Goal: Check status

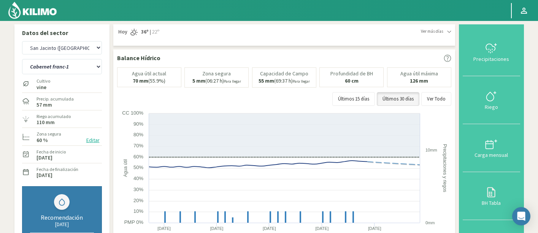
select select "242: Object"
drag, startPoint x: 0, startPoint y: 0, endPoint x: 63, endPoint y: 59, distance: 86.3
click at [63, 48] on select "Agr. Cardonal Agr. El [PERSON_NAME] [PERSON_NAME] [GEOGRAPHIC_DATA] - IC Agríco…" at bounding box center [62, 47] width 80 height 13
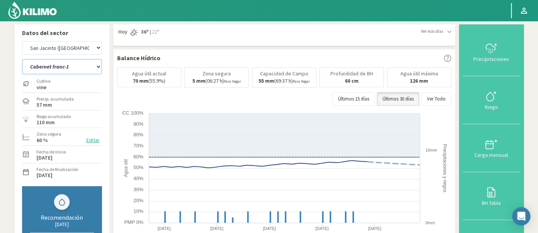
drag, startPoint x: 66, startPoint y: 67, endPoint x: 67, endPoint y: 74, distance: 7.3
click at [66, 67] on select "Cabernet franc-1 Cabernet franc-2 Cabernet franc-3 Cabernet franc-4 Chardonnay-…" at bounding box center [62, 66] width 80 height 15
click at [22, 59] on select "Cabernet franc-1 Cabernet franc-2 Cabernet franc-3 Cabernet franc-4 Chardonnay-…" at bounding box center [62, 66] width 80 height 15
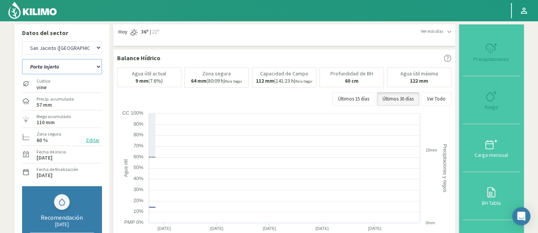
select select "0: Object"
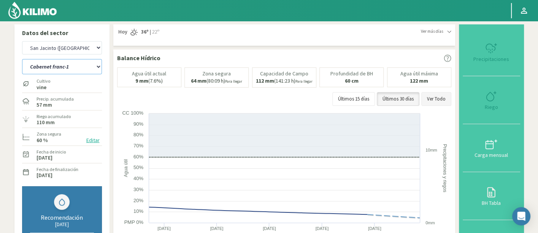
select select "528: Object"
click at [431, 104] on button "Ver Todo" at bounding box center [436, 99] width 30 height 14
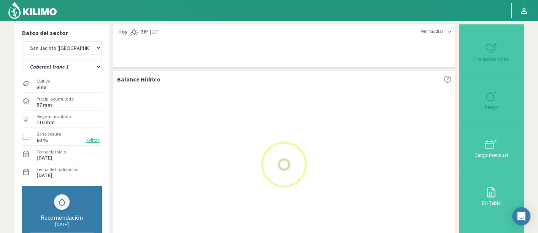
select select "48: Object"
